Goal: Information Seeking & Learning: Understand process/instructions

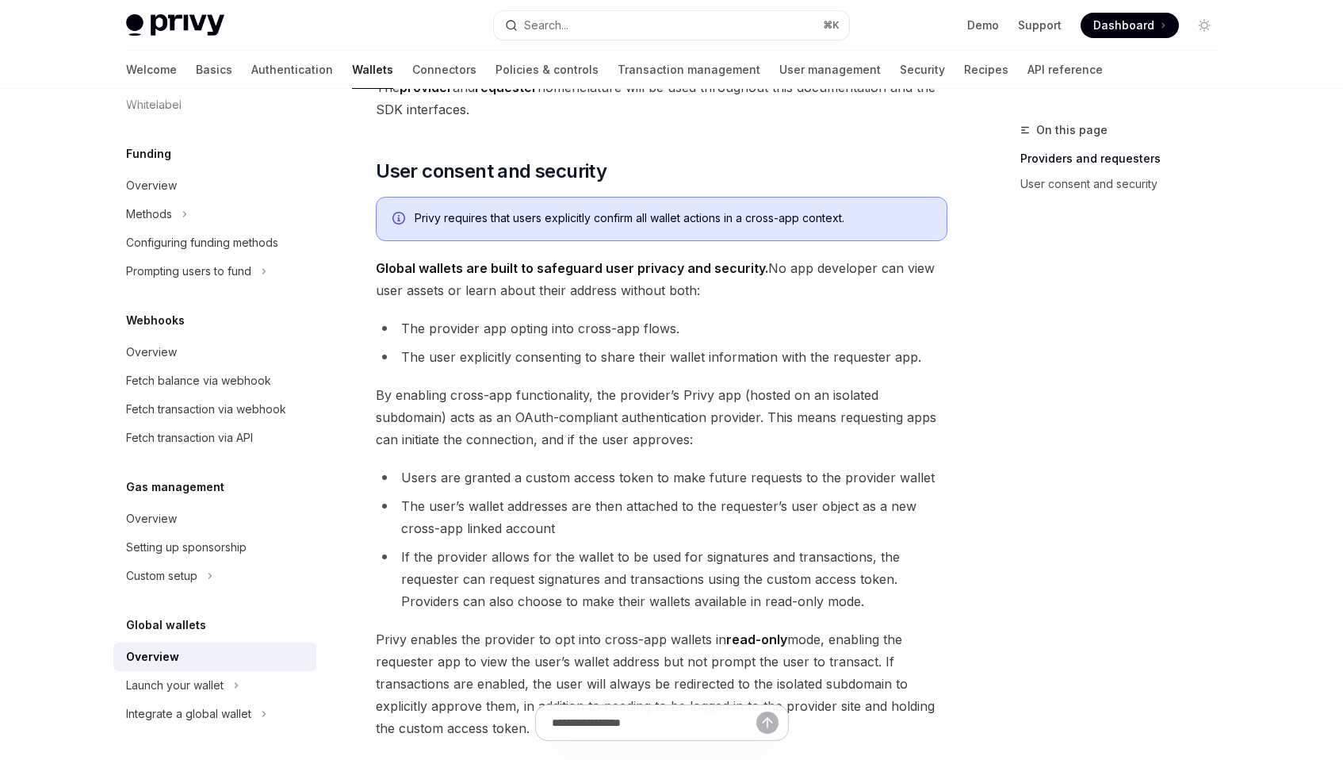
scroll to position [1272, 0]
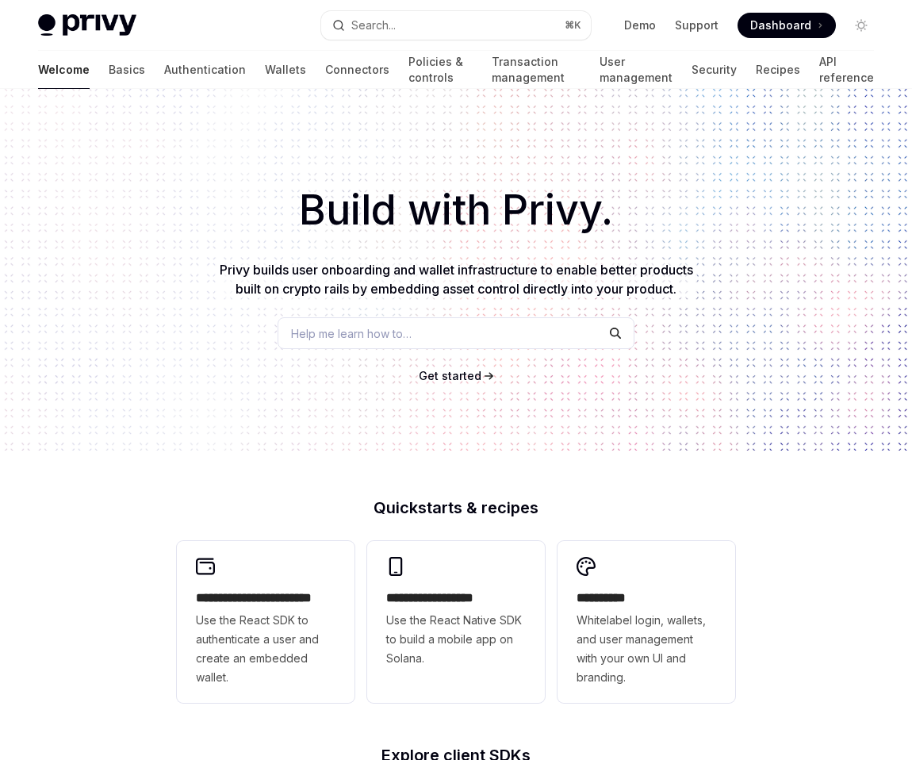
type textarea "*"
click at [434, 374] on span "Get started" at bounding box center [450, 375] width 63 height 13
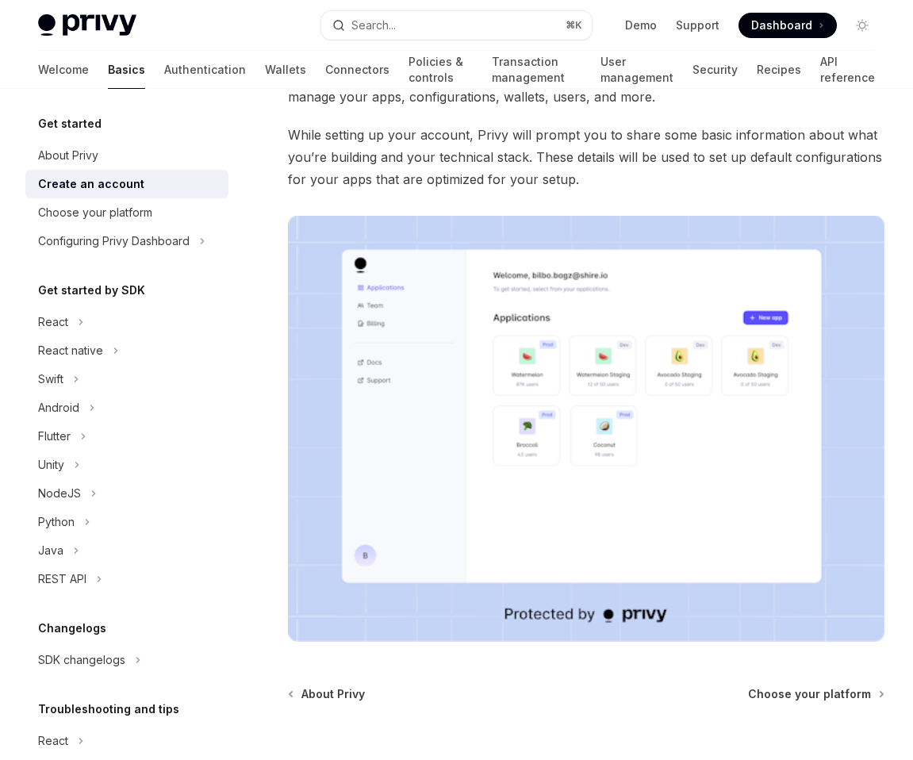
scroll to position [274, 0]
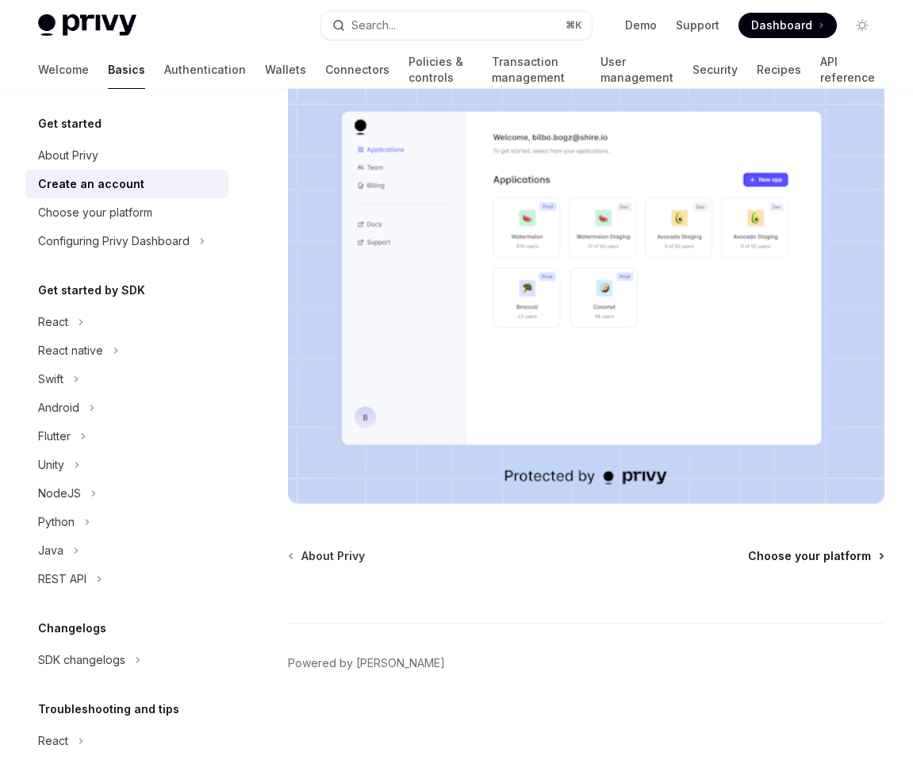
click at [792, 561] on span "Choose your platform" at bounding box center [809, 556] width 123 height 16
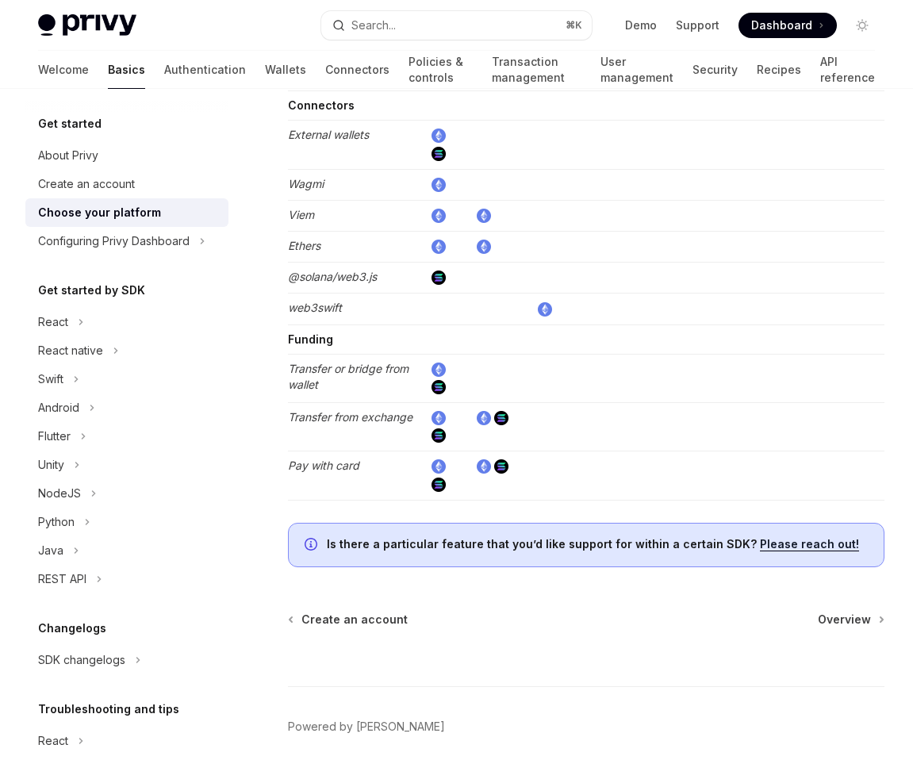
scroll to position [2882, 0]
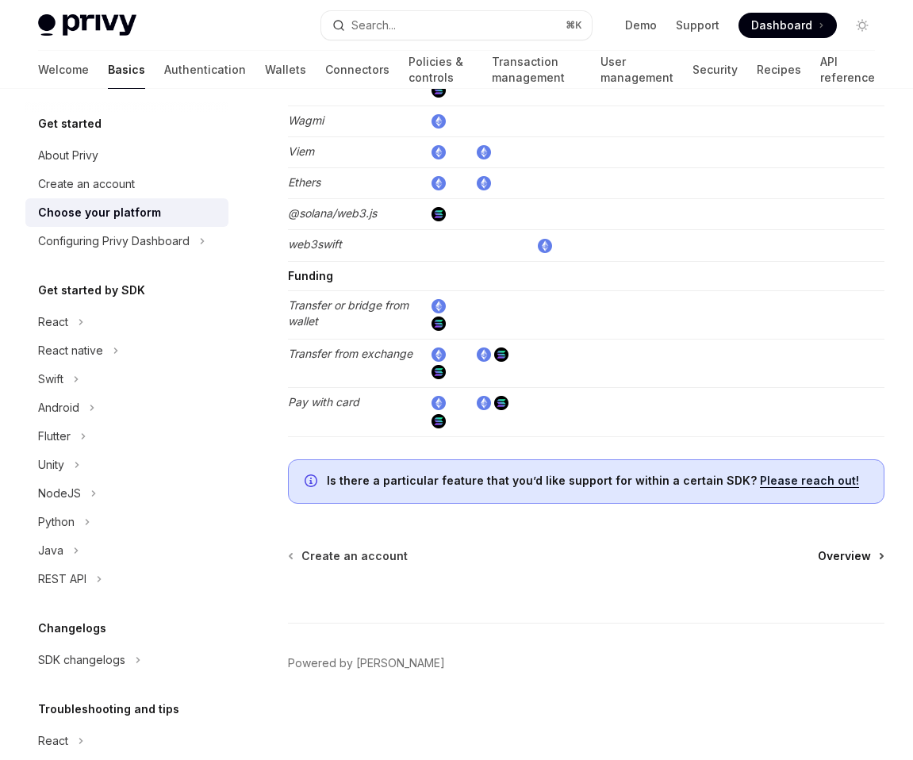
click at [839, 548] on span "Overview" at bounding box center [844, 556] width 53 height 16
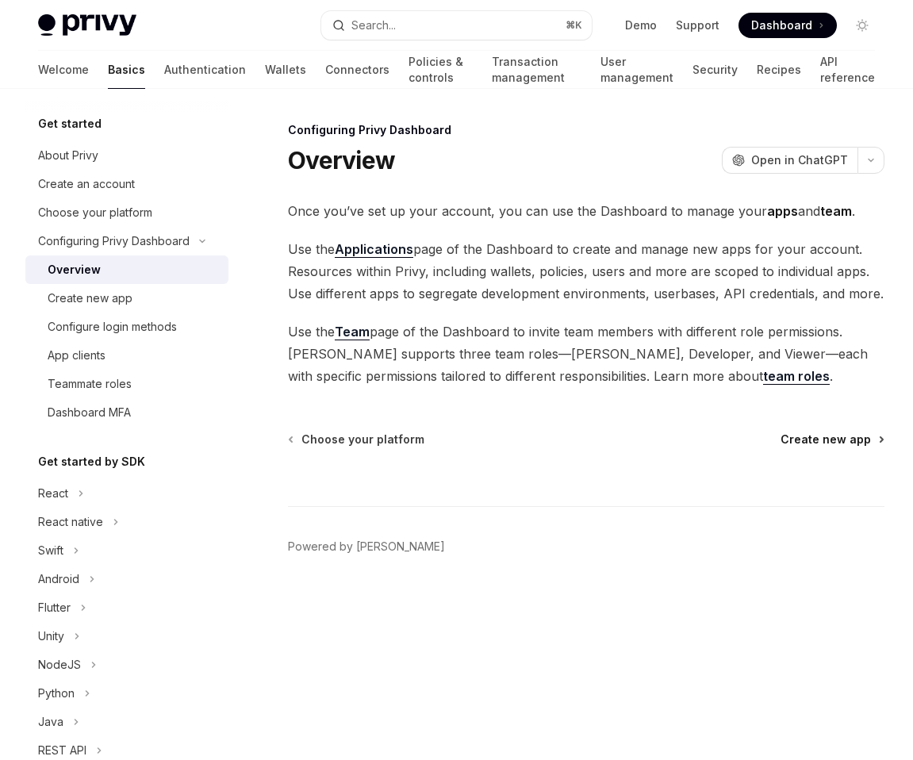
click at [837, 438] on span "Create new app" at bounding box center [825, 439] width 90 height 16
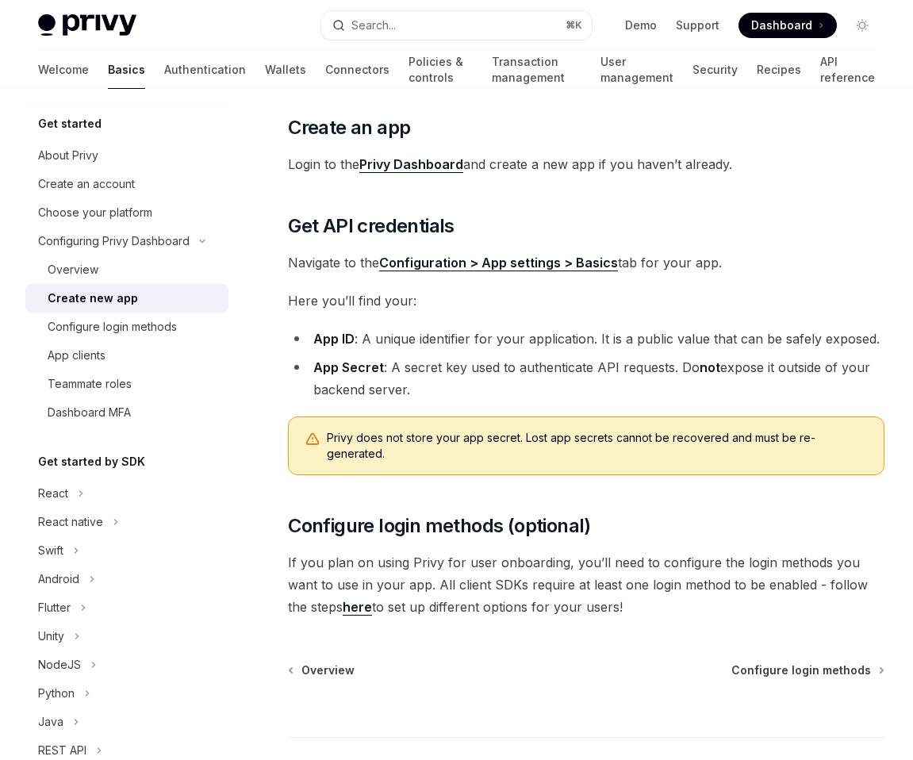
scroll to position [272, 0]
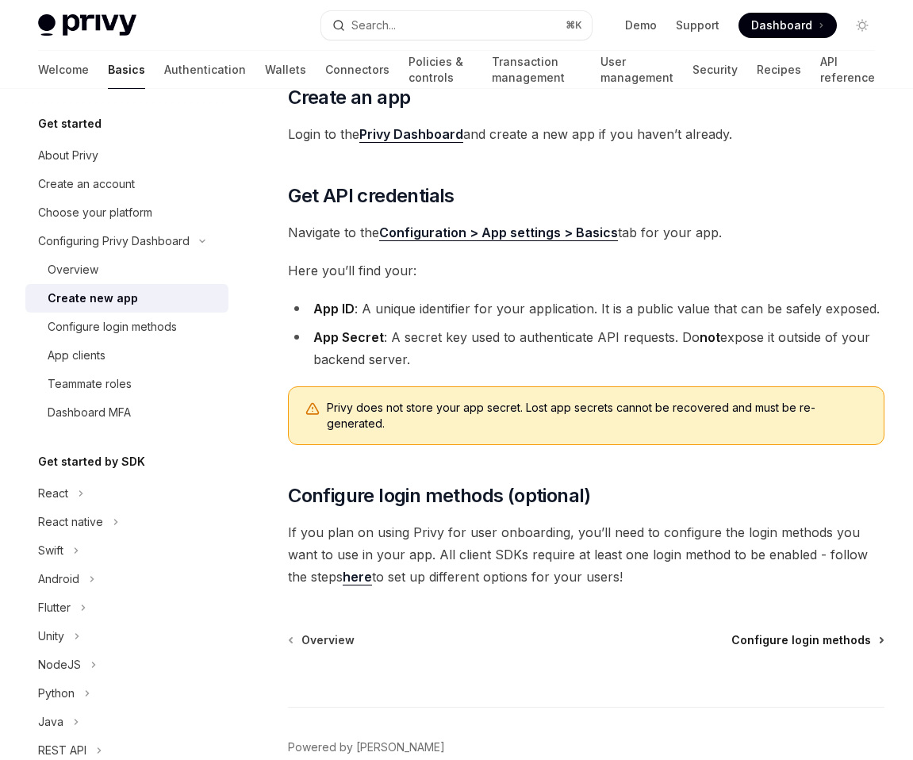
click at [781, 632] on span "Configure login methods" at bounding box center [801, 640] width 140 height 16
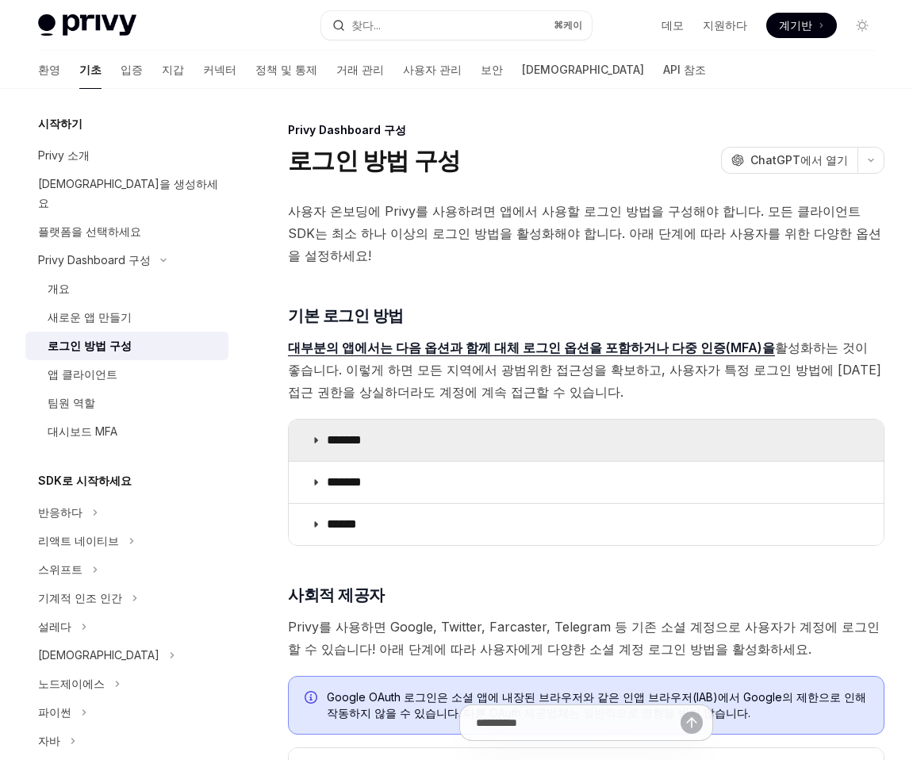
click at [432, 438] on summary "*******" at bounding box center [586, 439] width 595 height 41
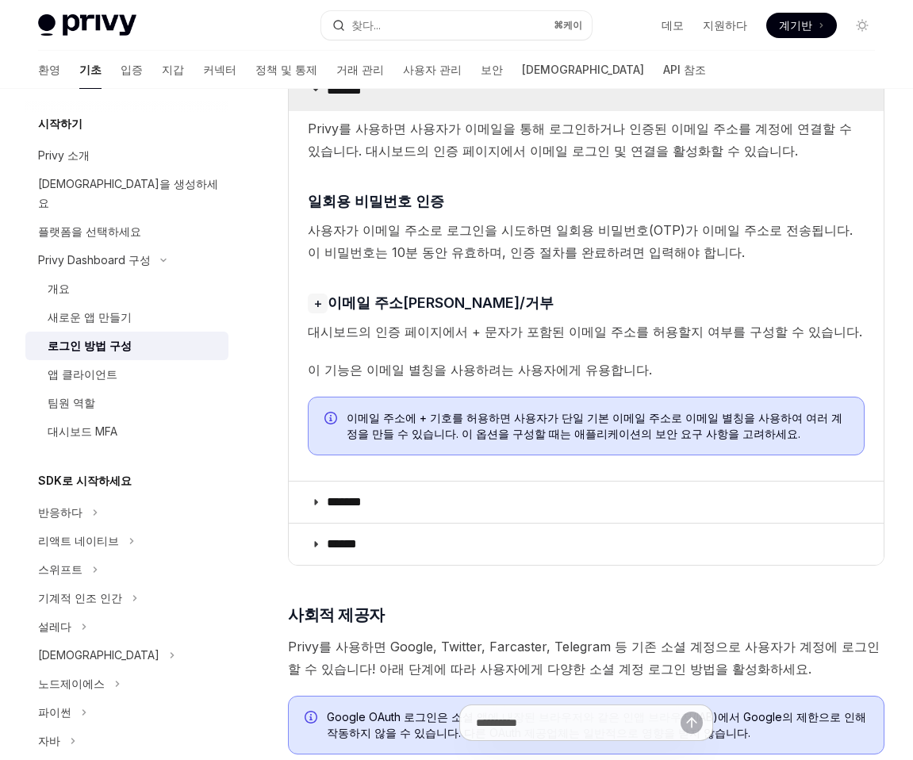
scroll to position [354, 0]
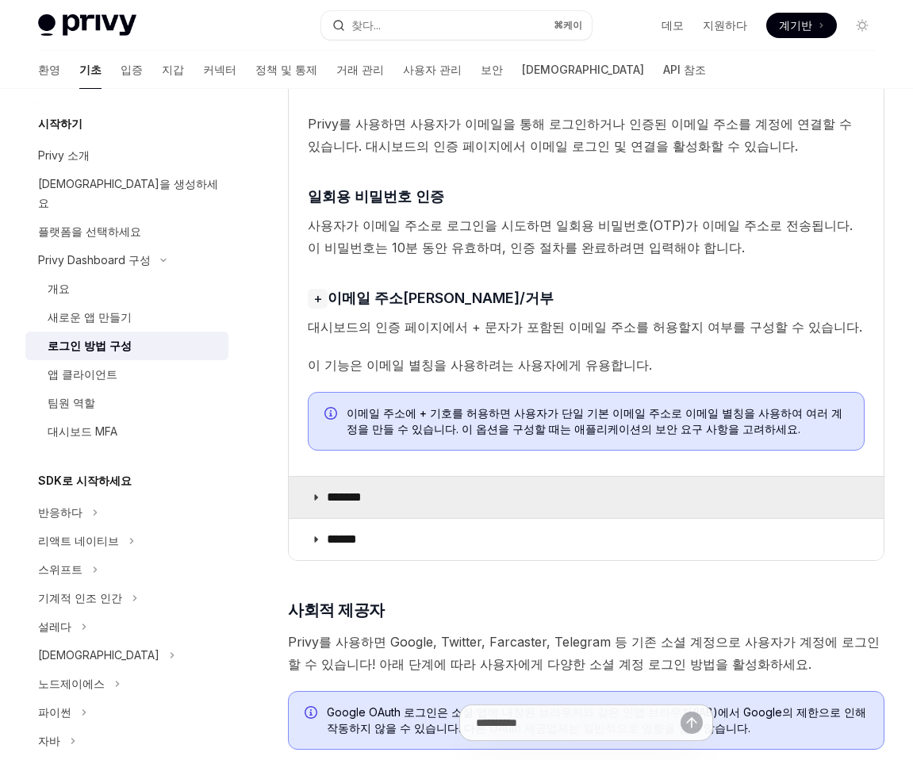
click at [408, 484] on summary "*******" at bounding box center [586, 497] width 595 height 41
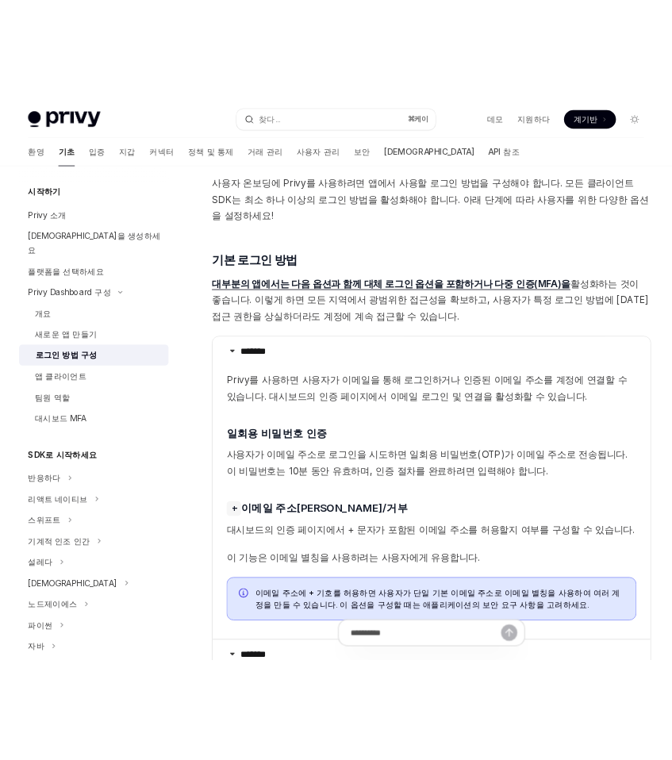
scroll to position [79, 0]
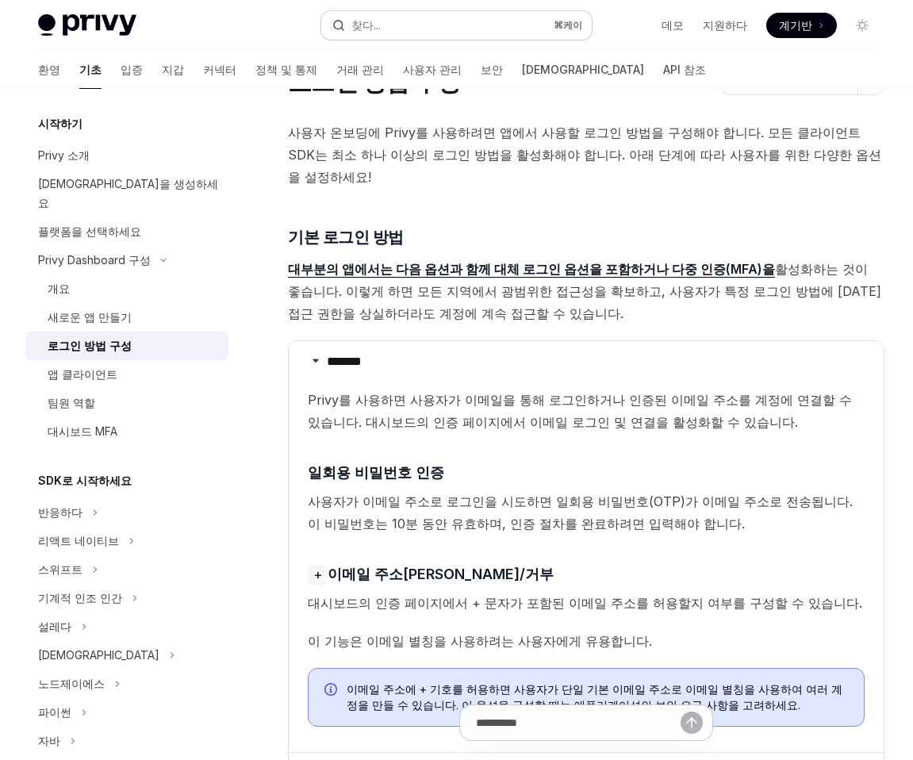
type textarea "*"
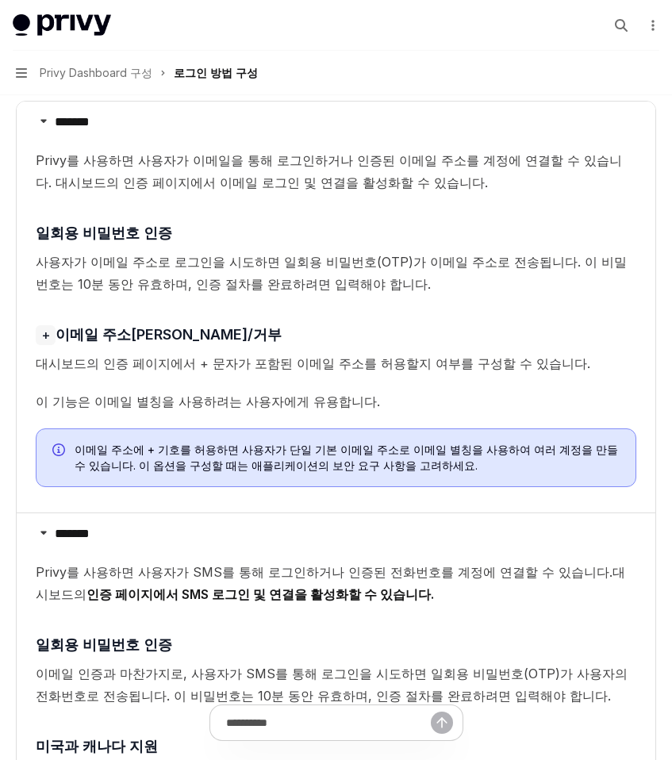
scroll to position [323, 0]
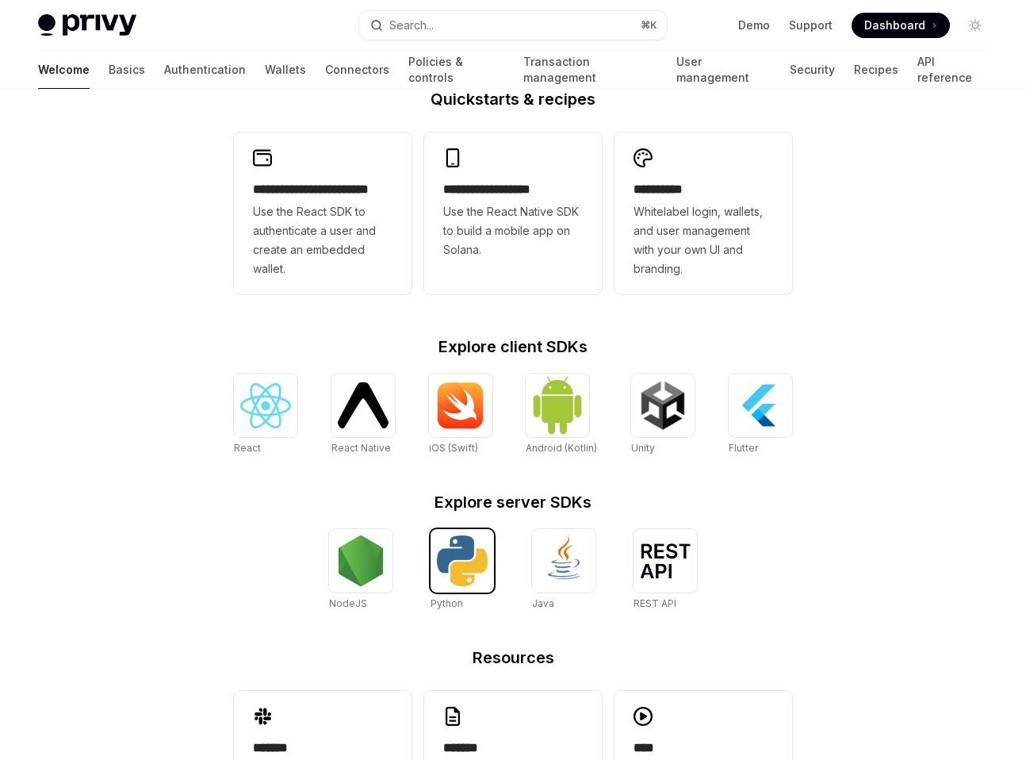
scroll to position [501, 0]
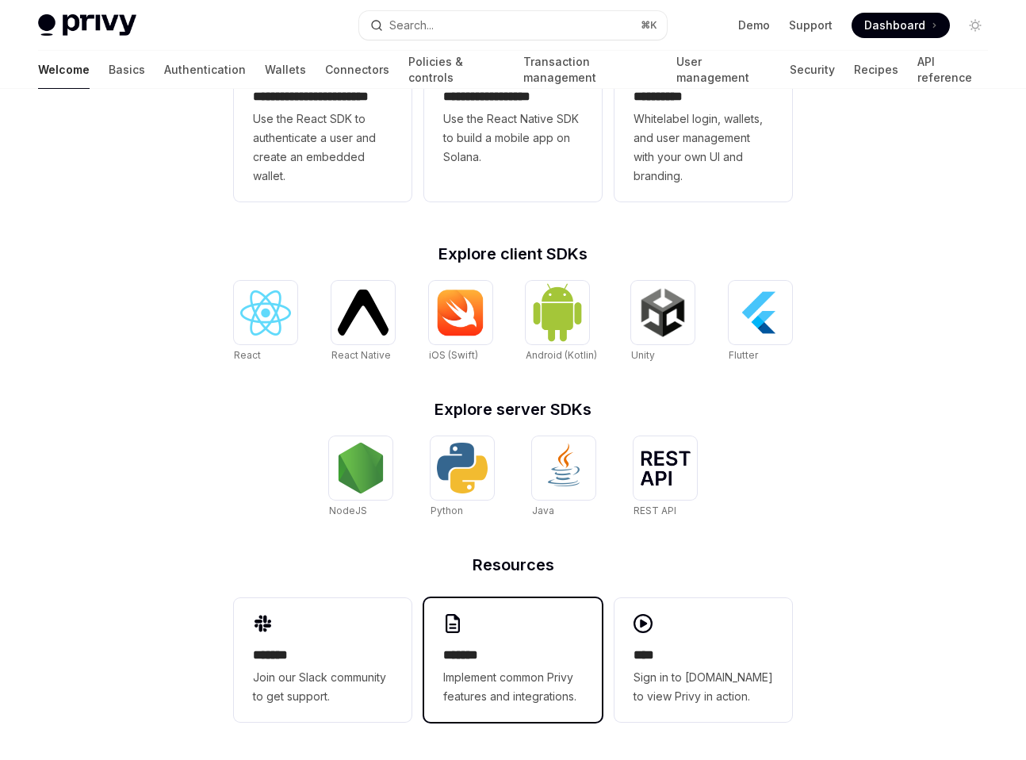
click at [507, 624] on div "******* Implement common Privy features and integrations." at bounding box center [513, 660] width 178 height 124
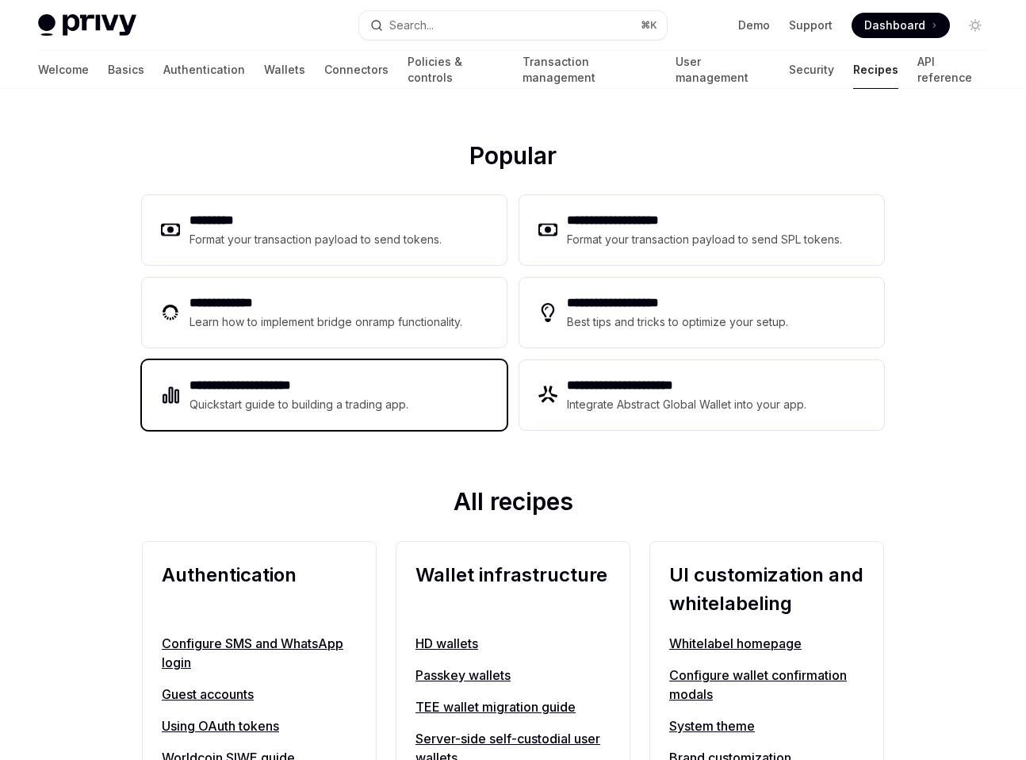
scroll to position [125, 0]
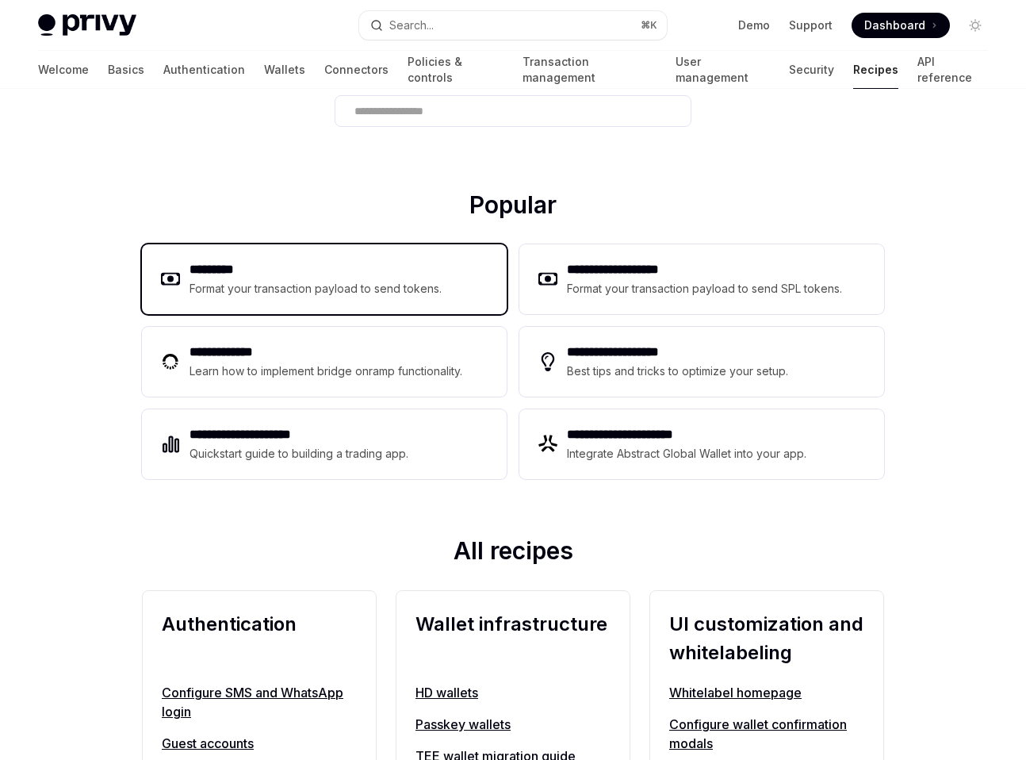
click at [328, 301] on div "********* Format your transaction payload to send tokens." at bounding box center [324, 279] width 365 height 70
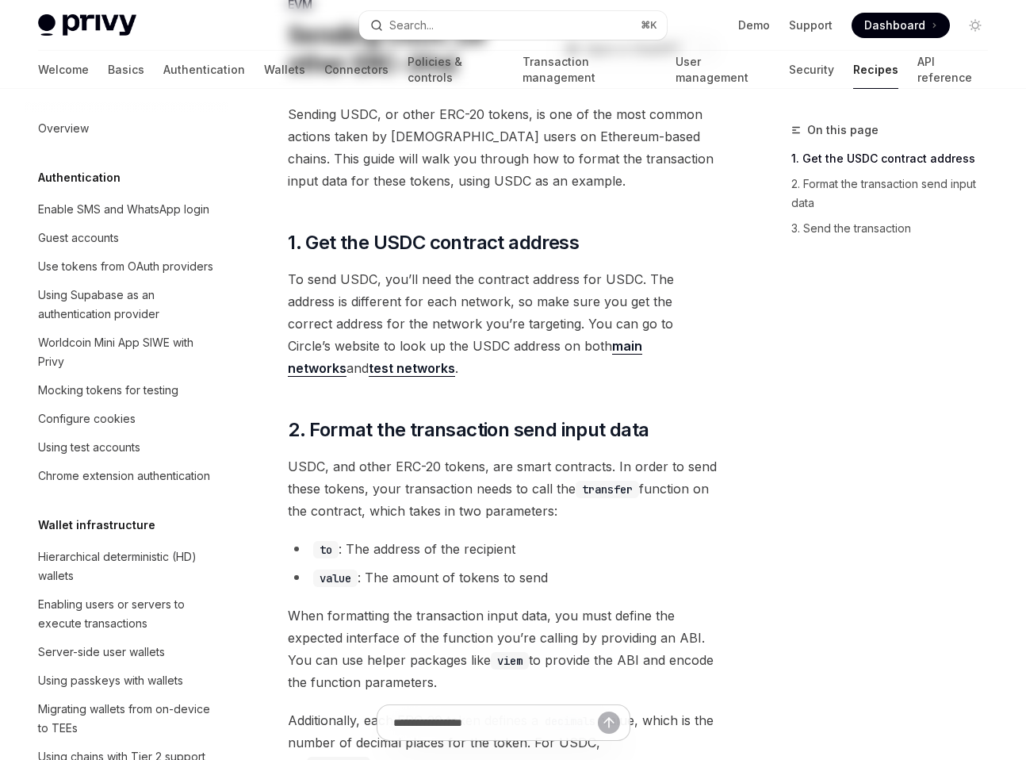
scroll to position [1959, 0]
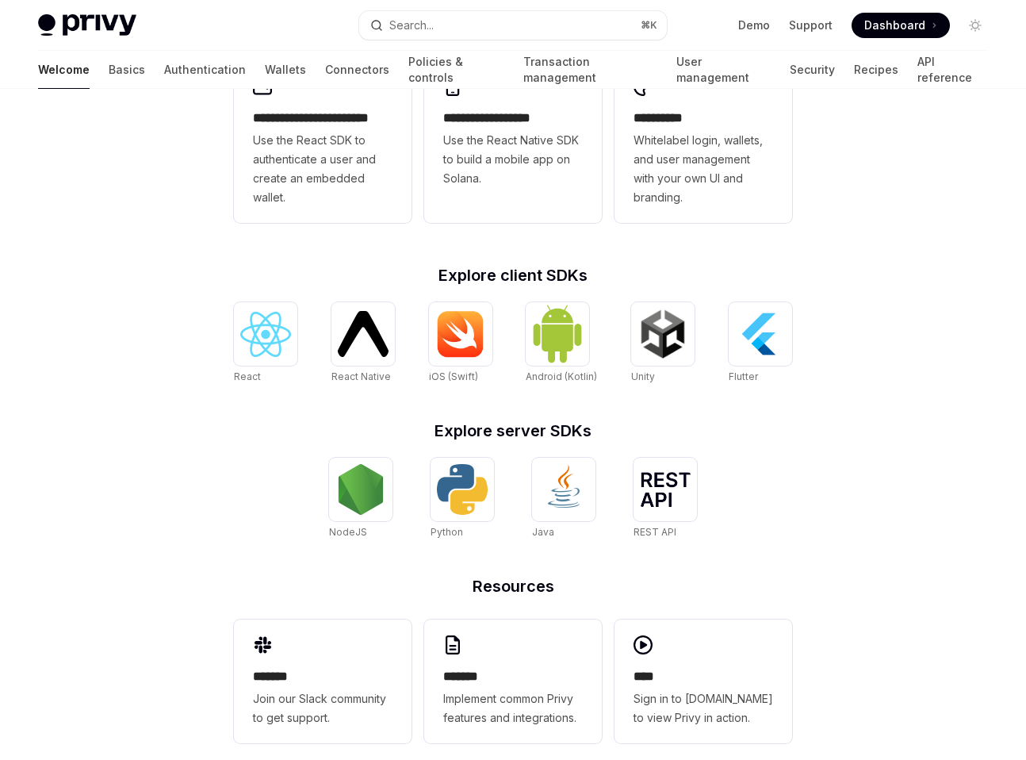
scroll to position [501, 0]
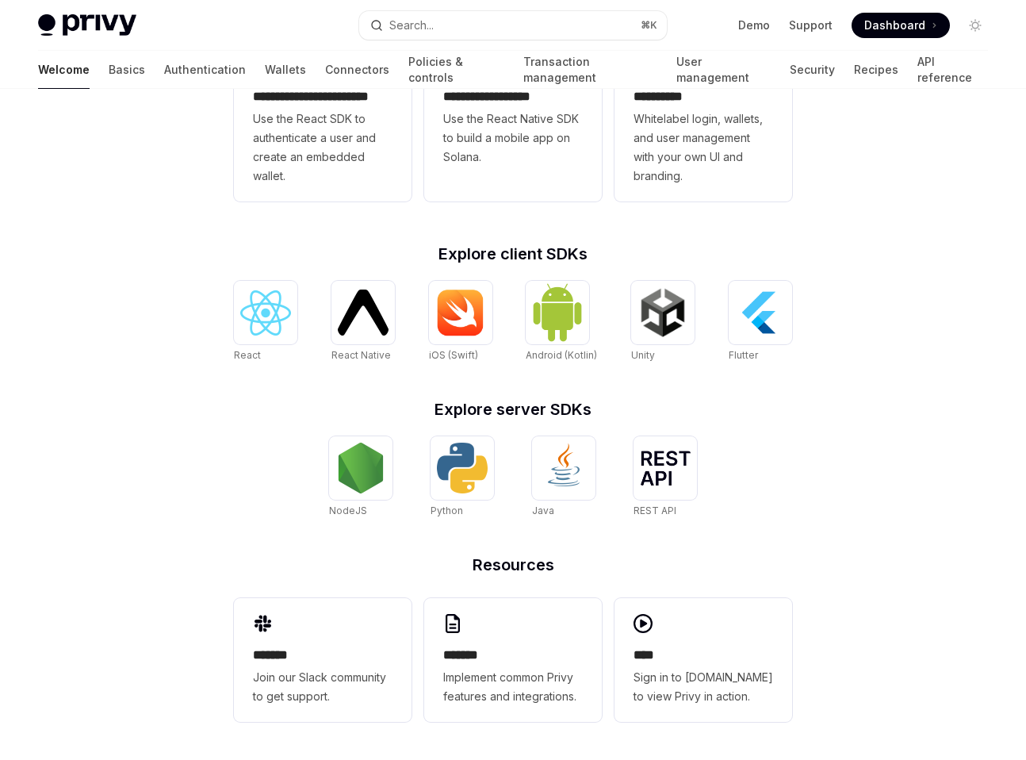
click at [231, 333] on div "**********" at bounding box center [513, 378] width 609 height 761
click at [259, 326] on img at bounding box center [265, 312] width 51 height 45
type textarea "*"
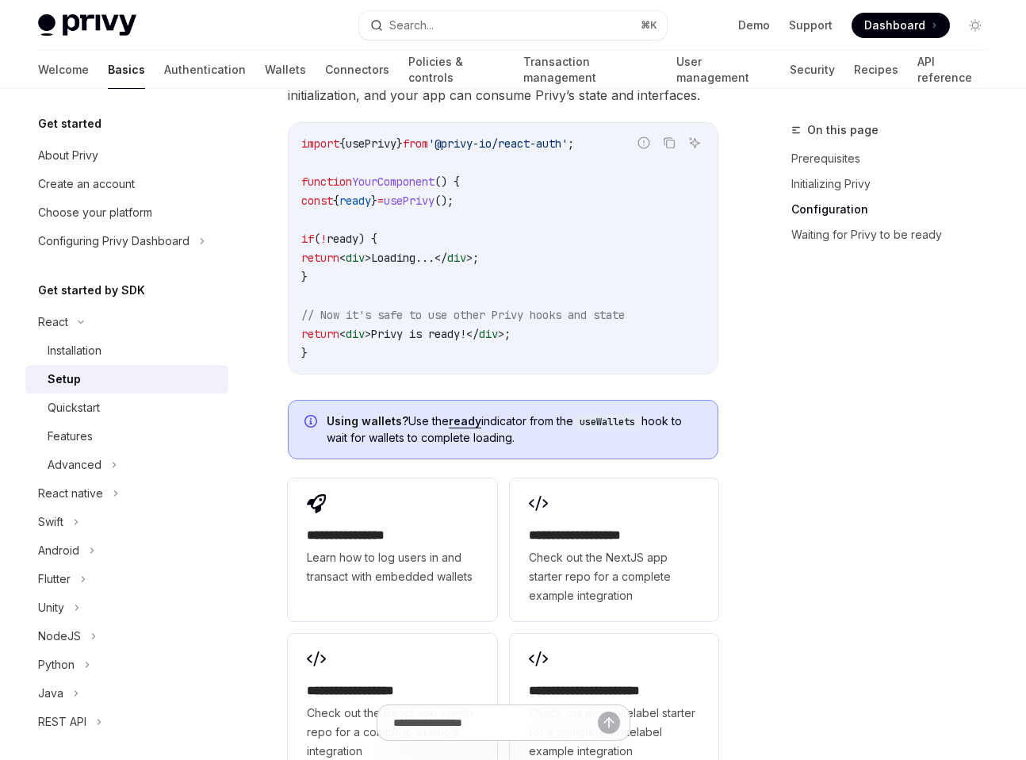
scroll to position [2174, 0]
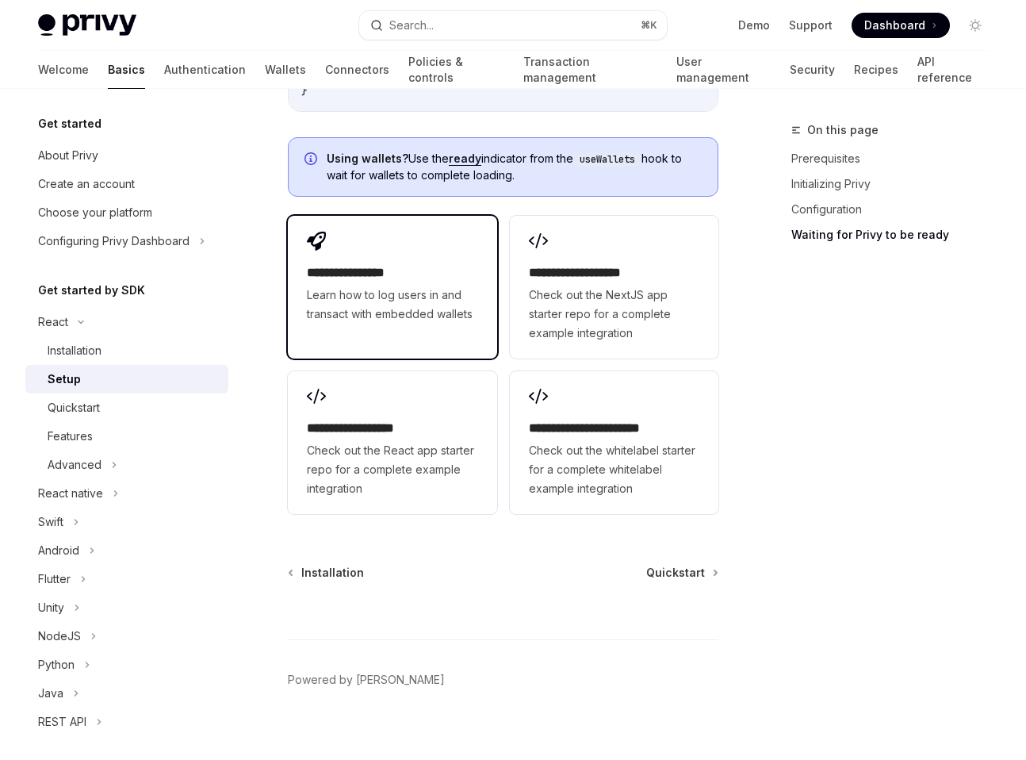
click at [380, 285] on span "Learn how to log users in and transact with embedded wallets" at bounding box center [392, 304] width 170 height 38
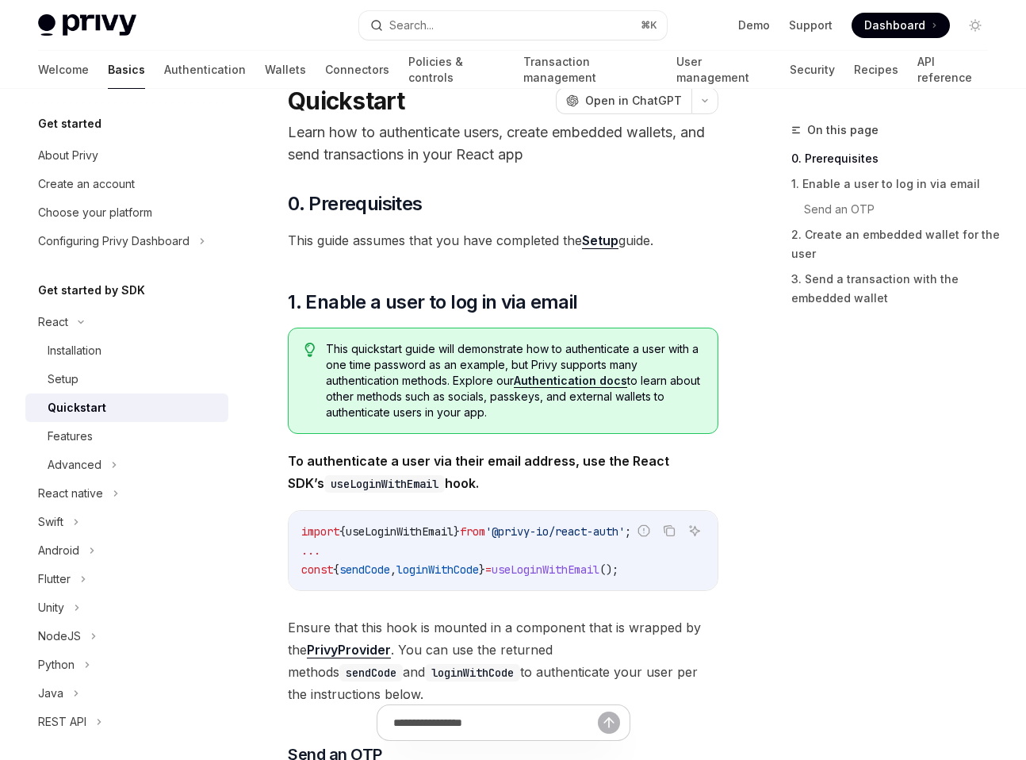
scroll to position [116, 0]
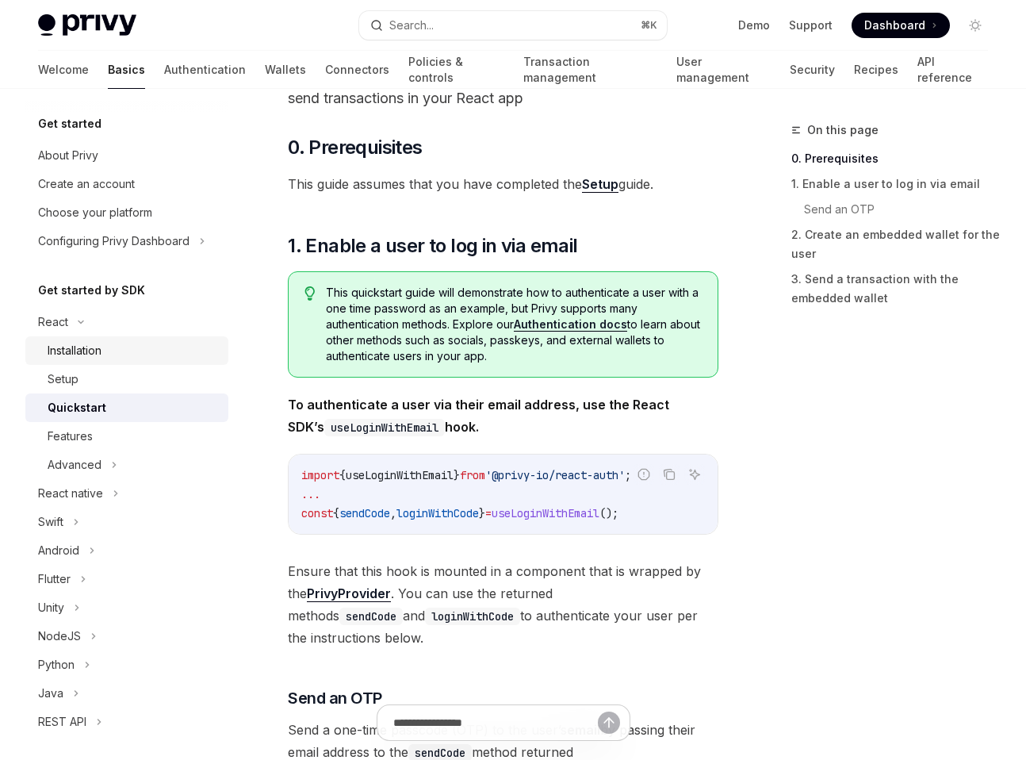
click at [126, 340] on link "Installation" at bounding box center [126, 350] width 203 height 29
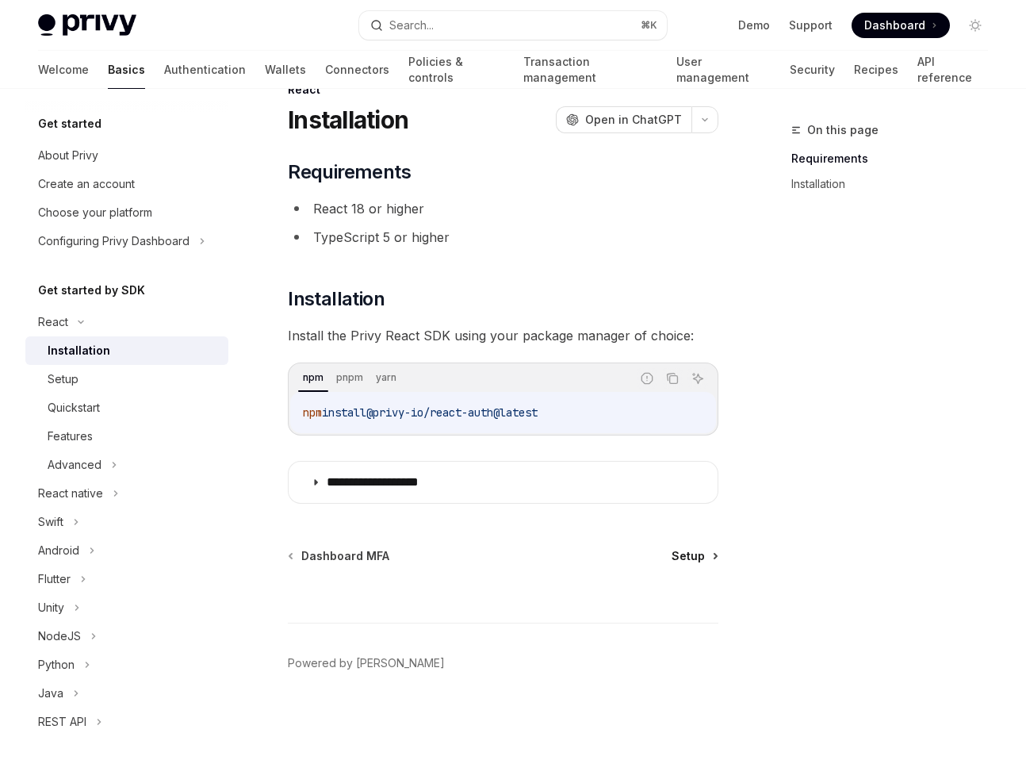
click at [680, 550] on span "Setup" at bounding box center [688, 556] width 33 height 16
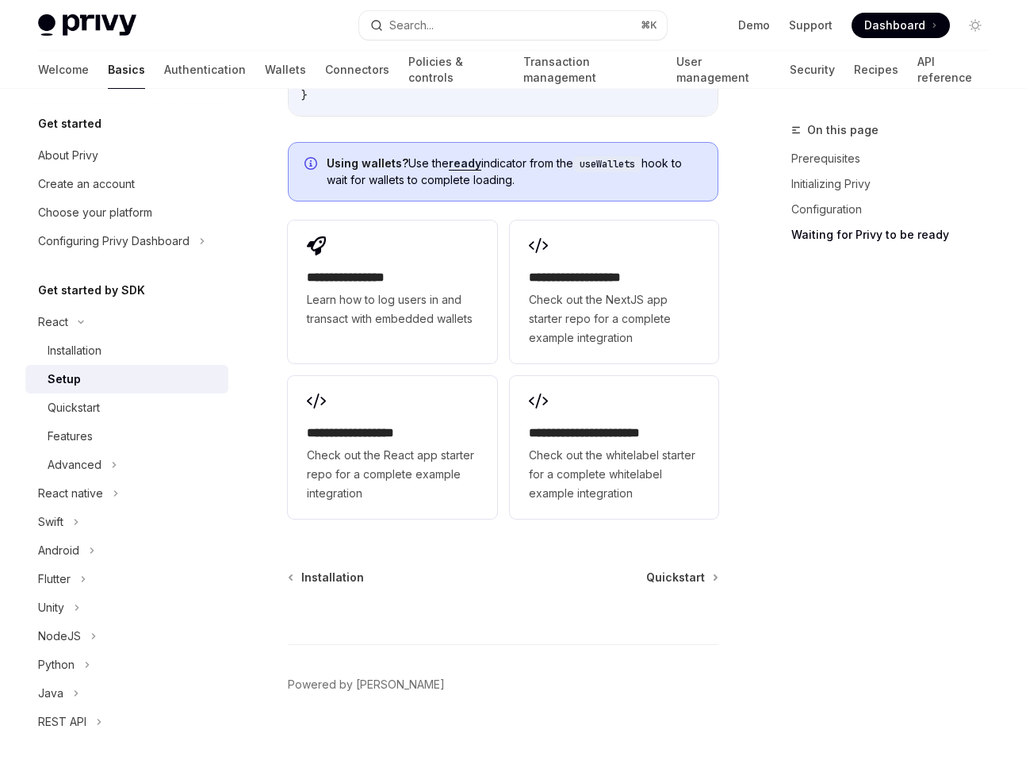
scroll to position [2174, 0]
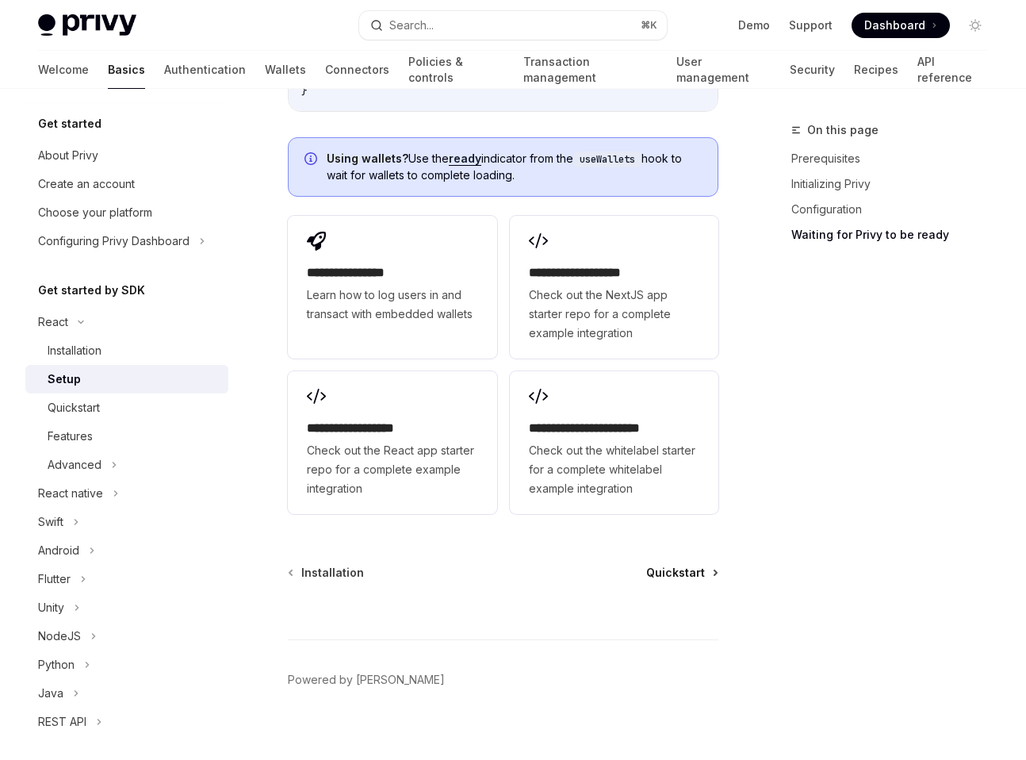
click at [684, 565] on span "Quickstart" at bounding box center [675, 573] width 59 height 16
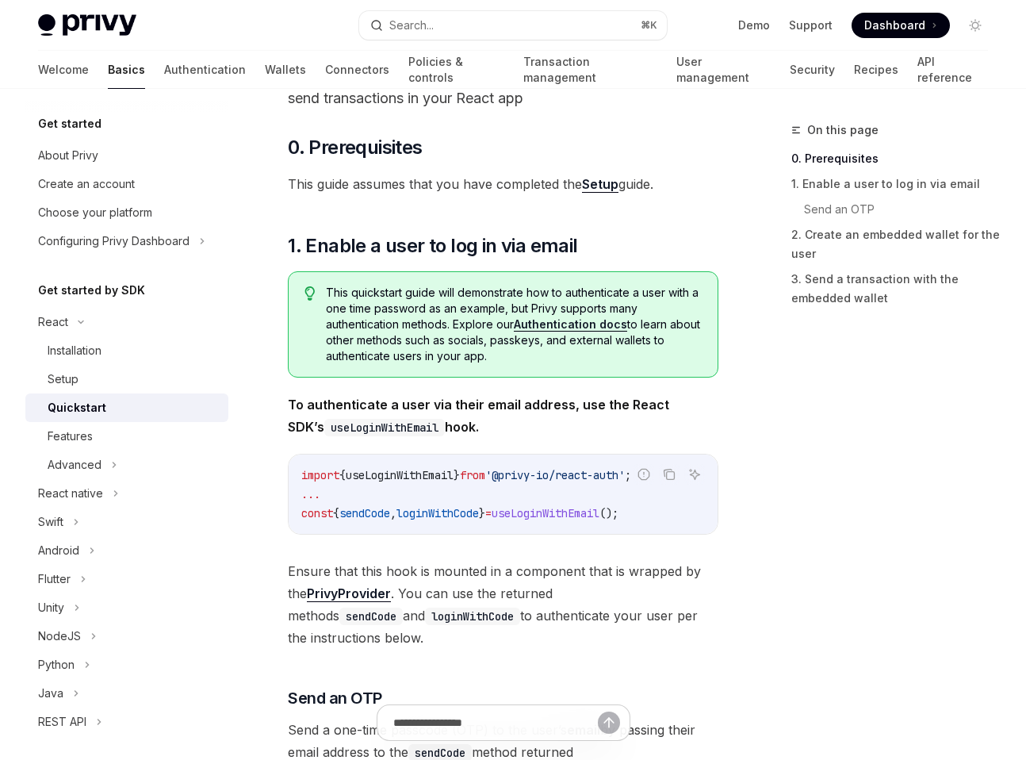
type textarea "*"
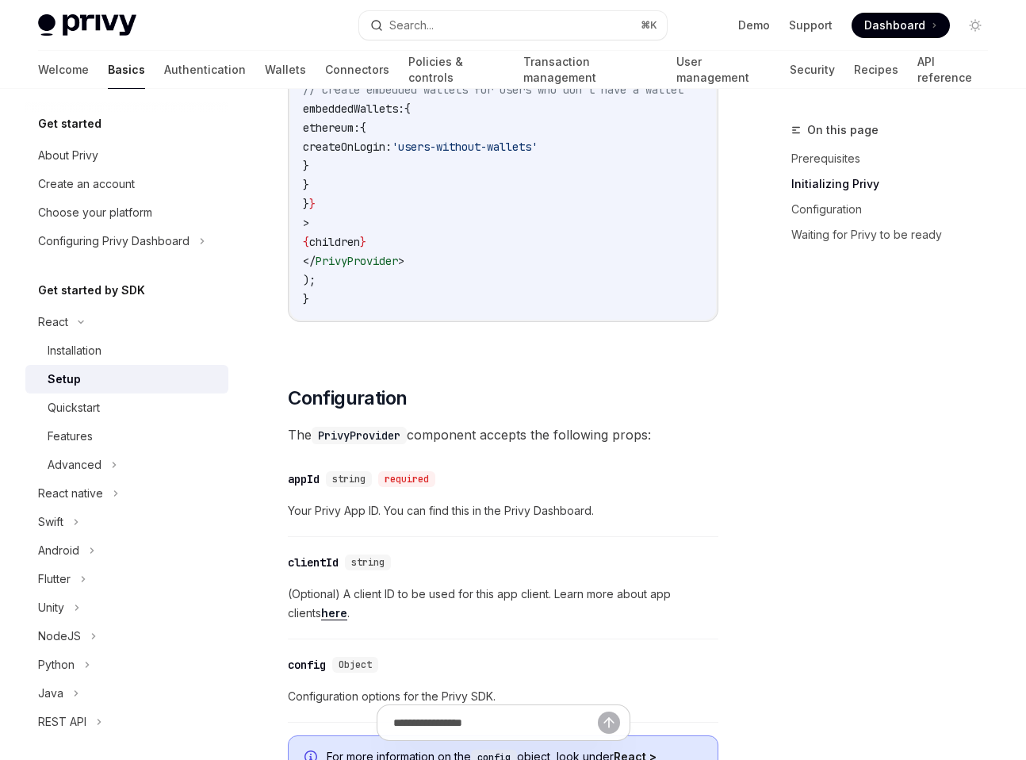
scroll to position [1512, 0]
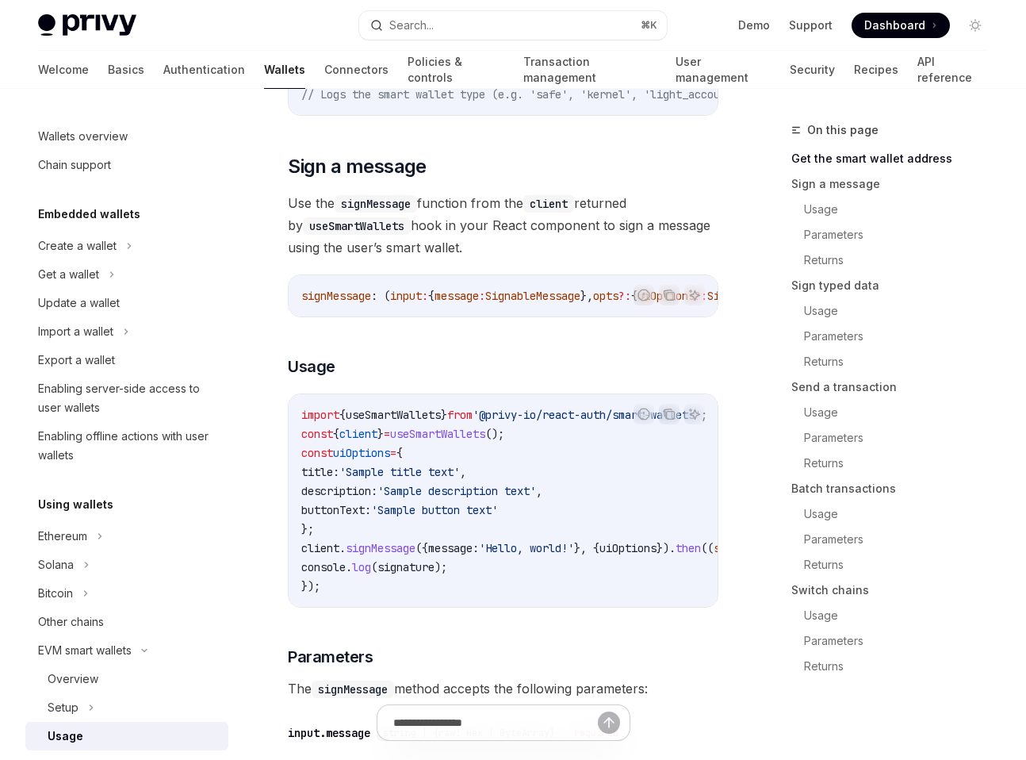
scroll to position [510, 0]
click at [516, 373] on h3 "​ Usage" at bounding box center [503, 365] width 431 height 22
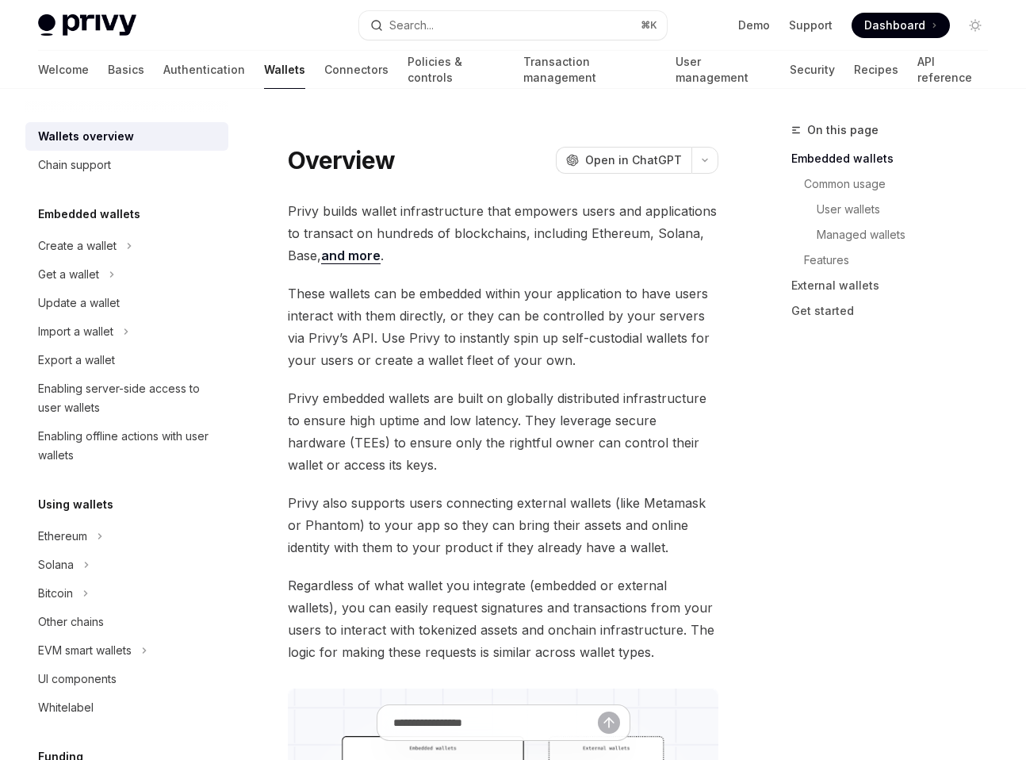
click at [133, 136] on div "Wallets overview" at bounding box center [128, 136] width 181 height 19
click at [108, 62] on link "Basics" at bounding box center [126, 70] width 36 height 38
type textarea "*"
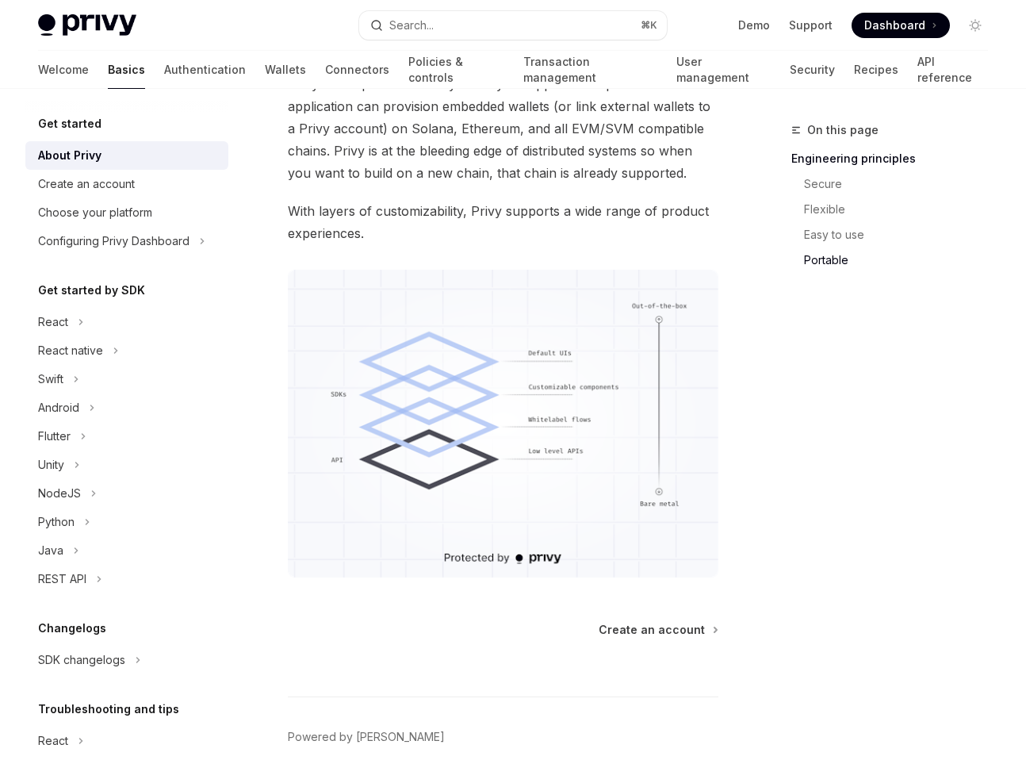
scroll to position [1401, 0]
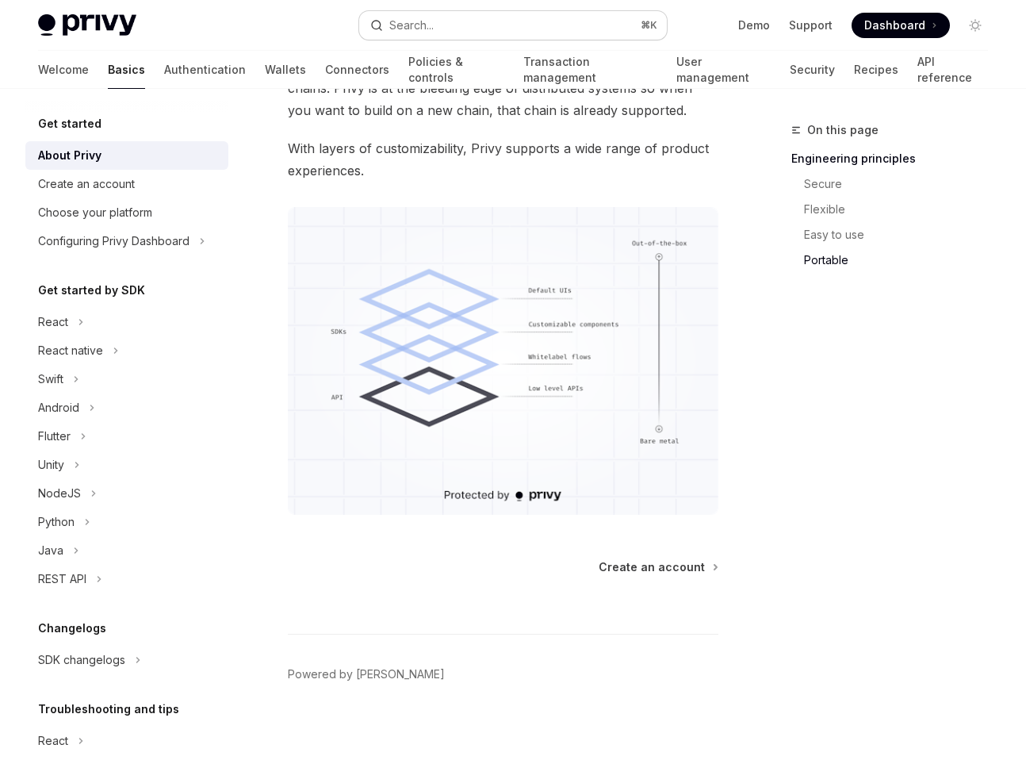
click at [499, 30] on button "Search... ⌘ K" at bounding box center [513, 25] width 308 height 29
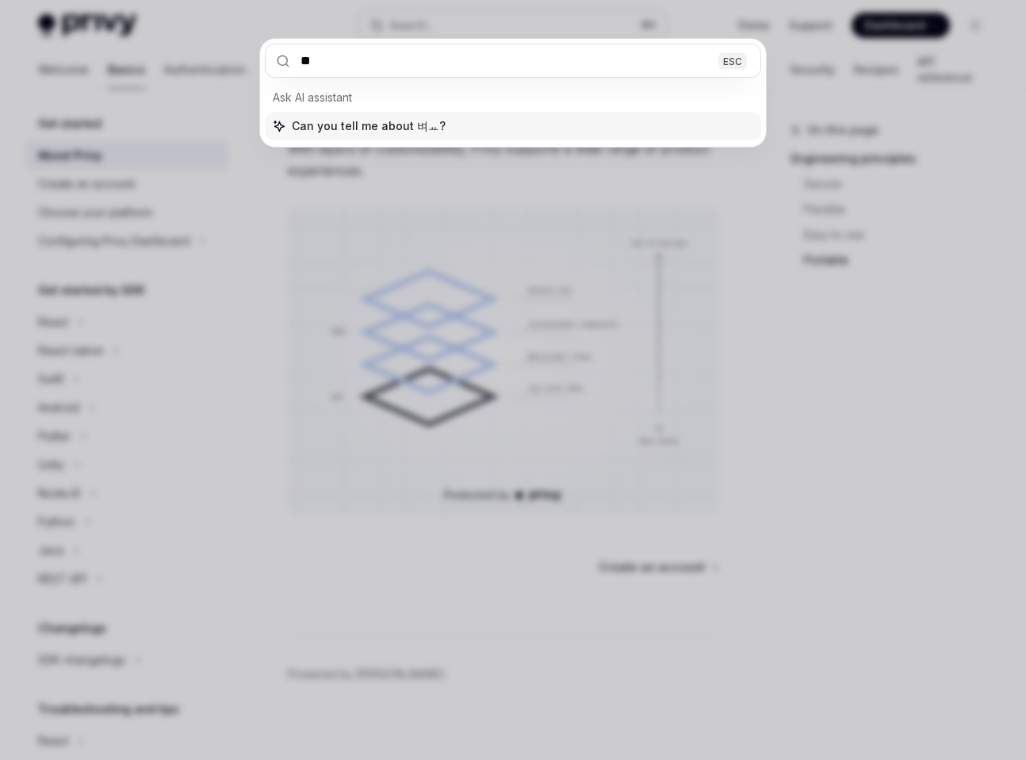
type input "*"
type input "*****"
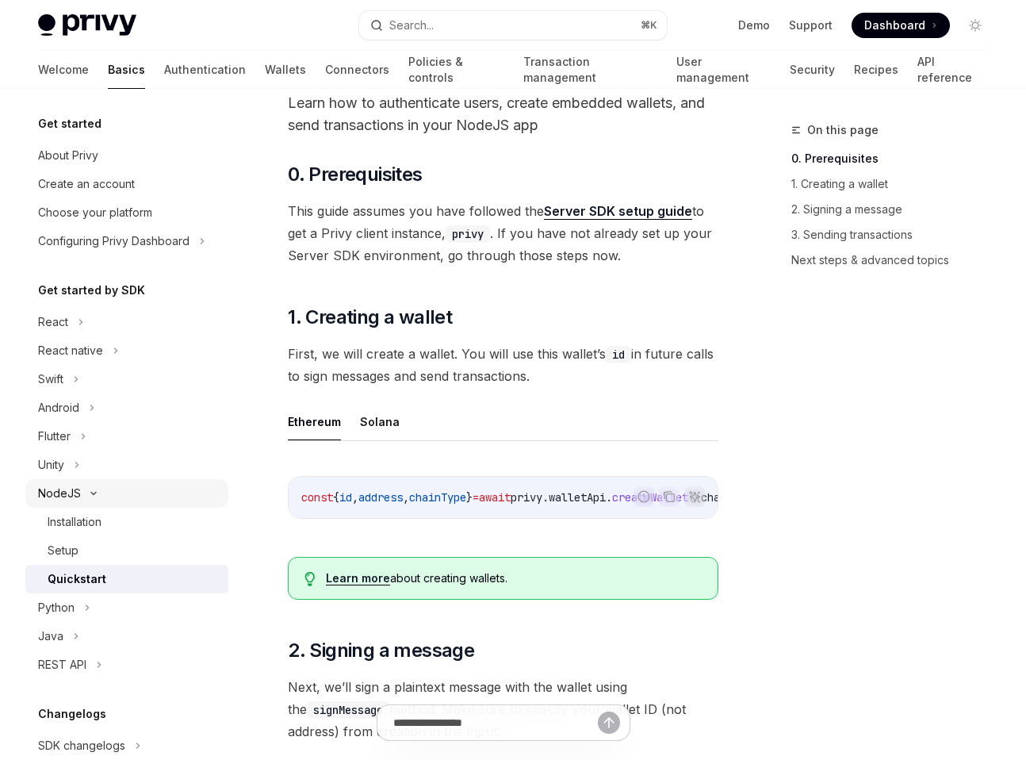
scroll to position [27, 0]
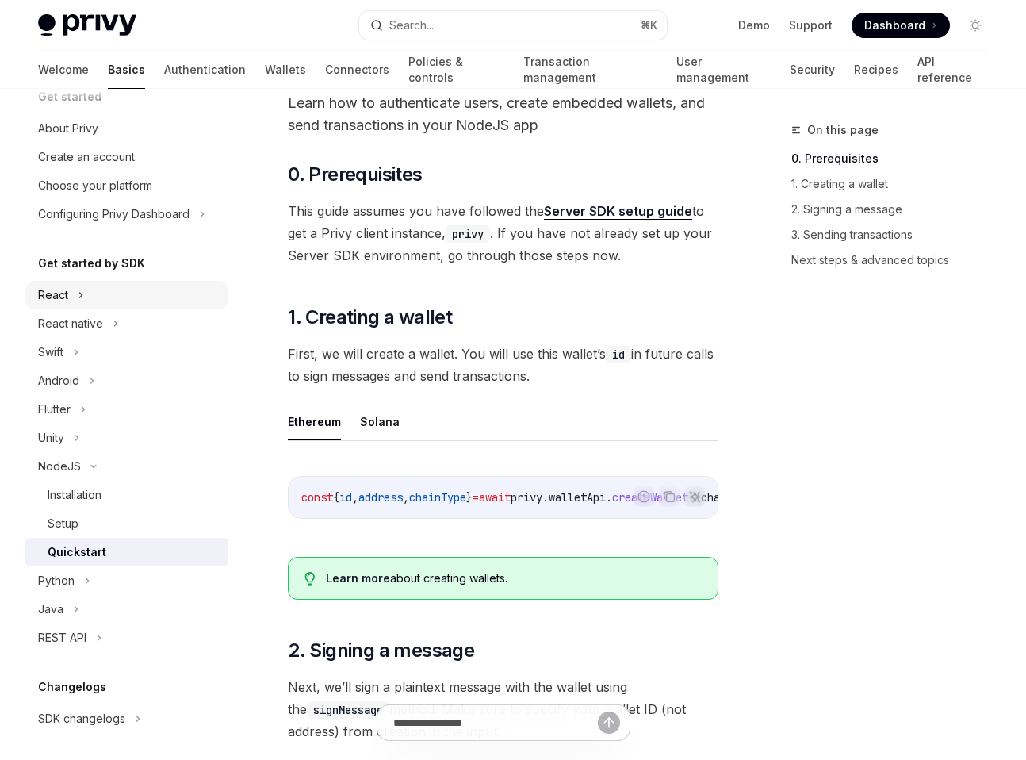
click at [78, 293] on icon at bounding box center [81, 294] width 6 height 19
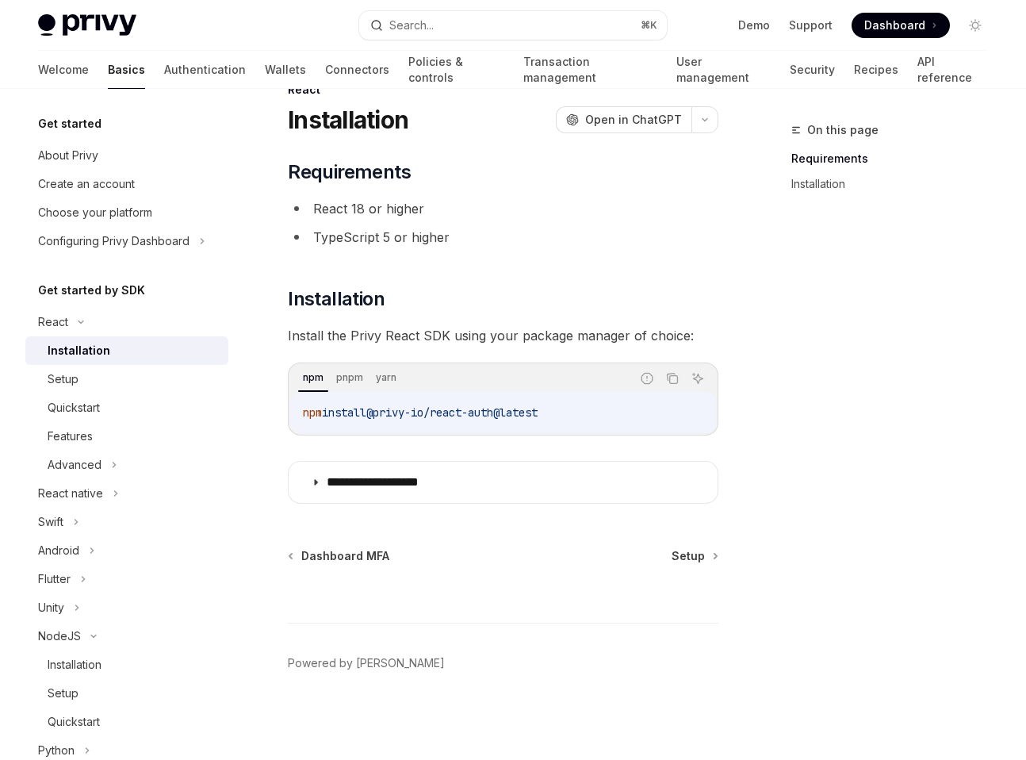
click at [393, 408] on span "@privy-io/react-auth@latest" at bounding box center [451, 412] width 171 height 14
drag, startPoint x: 300, startPoint y: 412, endPoint x: 600, endPoint y: 411, distance: 300.5
click at [600, 411] on div "npm install @privy-io/react-auth@latest" at bounding box center [503, 412] width 426 height 41
copy span "npm install @privy-io/react-auth@latest"
click at [704, 558] on span "Setup" at bounding box center [688, 556] width 33 height 16
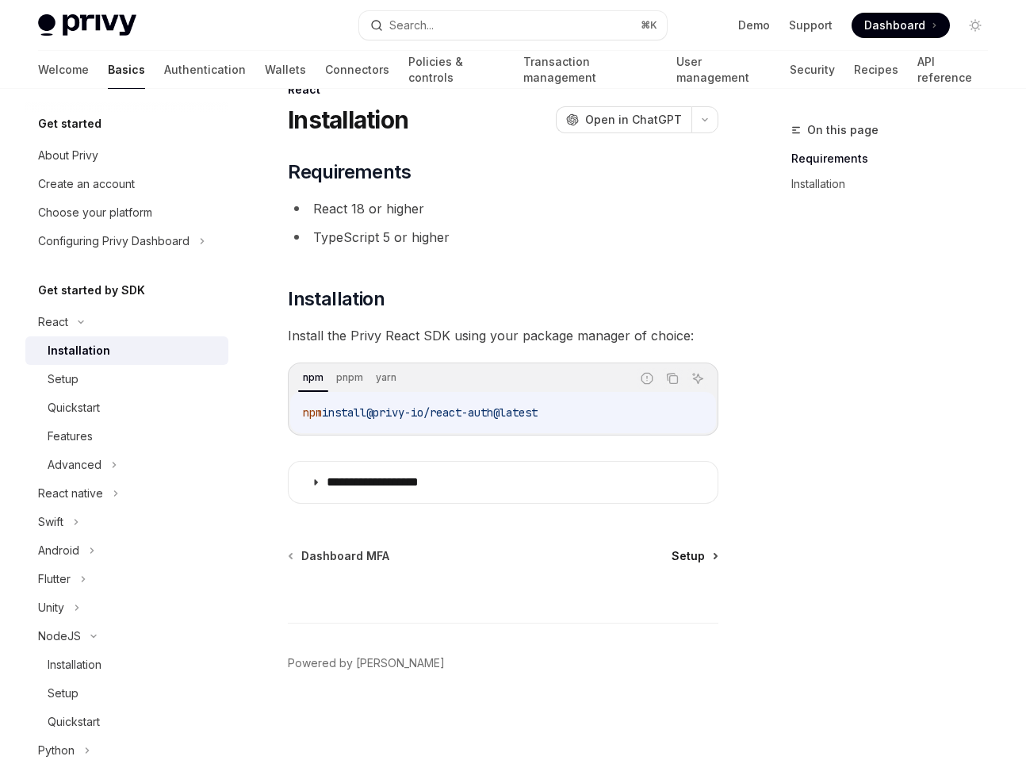
type textarea "*"
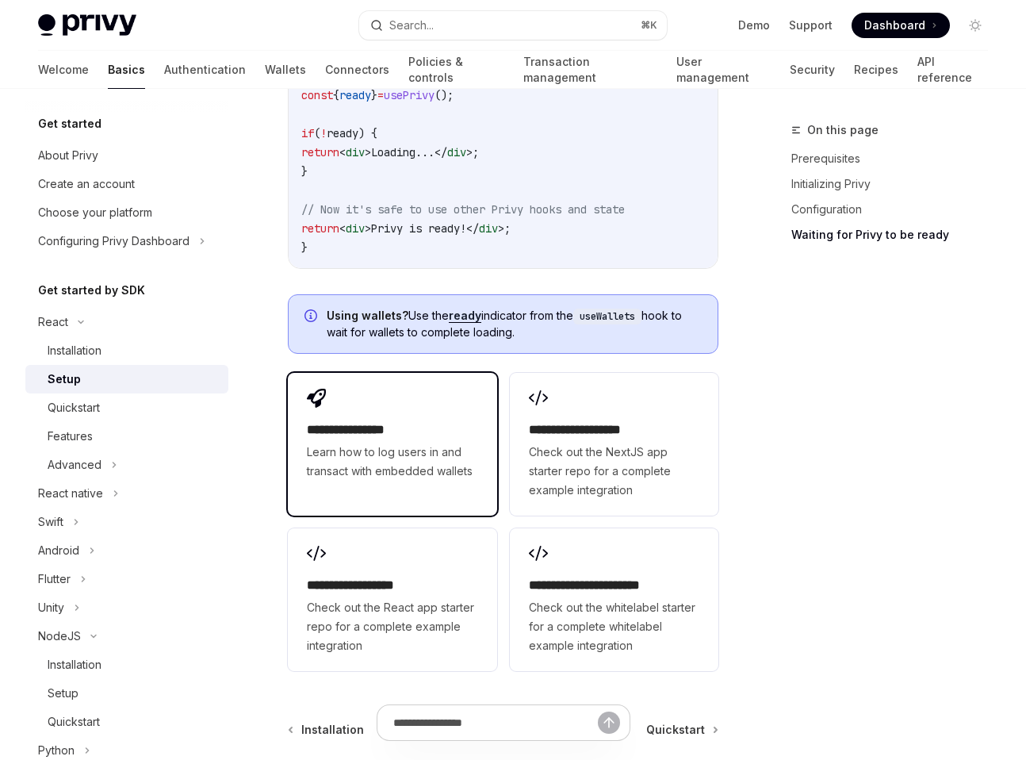
scroll to position [2062, 0]
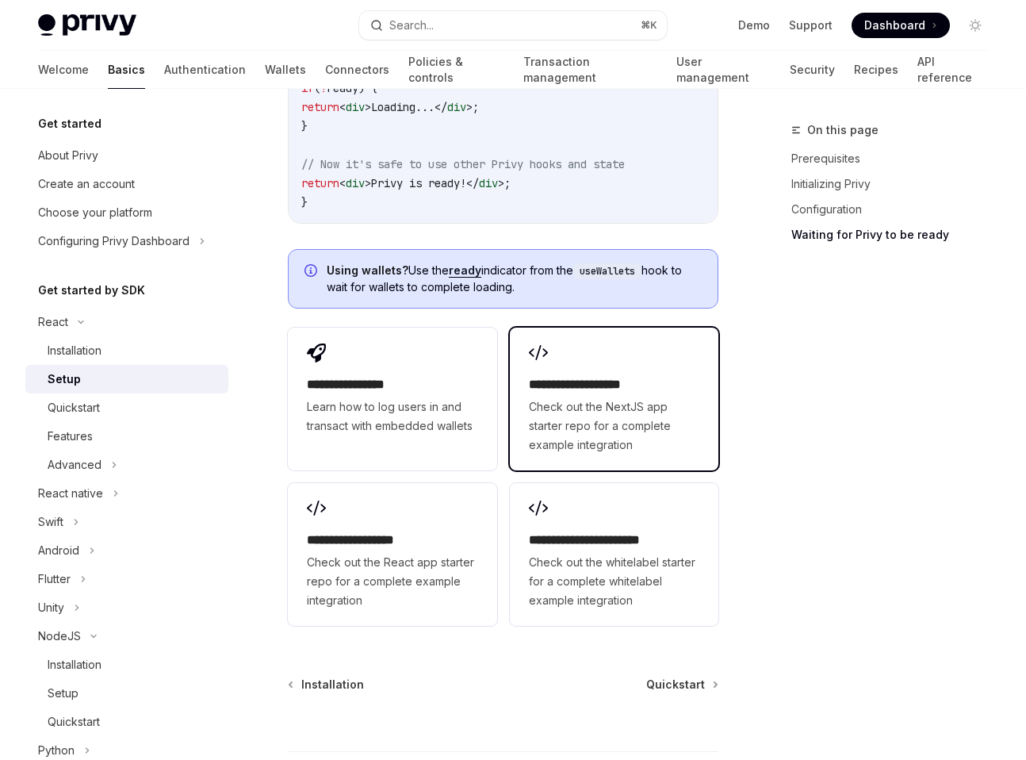
click at [630, 418] on span "Check out the NextJS app starter repo for a complete example integration" at bounding box center [614, 425] width 170 height 57
